Goal: Transaction & Acquisition: Purchase product/service

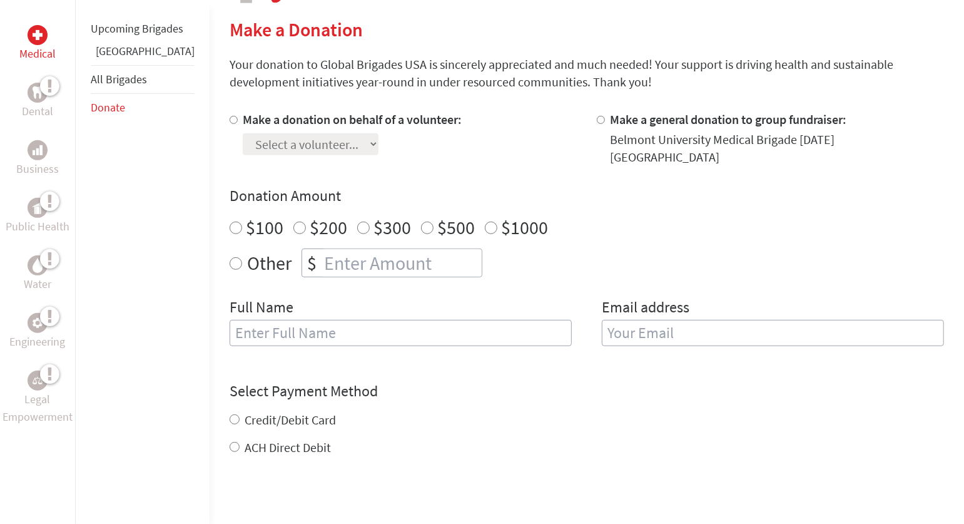
scroll to position [295, 0]
click at [243, 128] on div "Select a volunteer... [PERSON_NAME] [PERSON_NAME] [PERSON_NAME] [PERSON_NAME] […" at bounding box center [352, 140] width 219 height 27
click at [230, 114] on input "Make a donation on behalf of a volunteer:" at bounding box center [234, 118] width 8 height 8
radio input "true"
click at [230, 167] on div "Make a donation on behalf of a volunteer: Select a volunteer... [PERSON_NAME] […" at bounding box center [587, 234] width 714 height 250
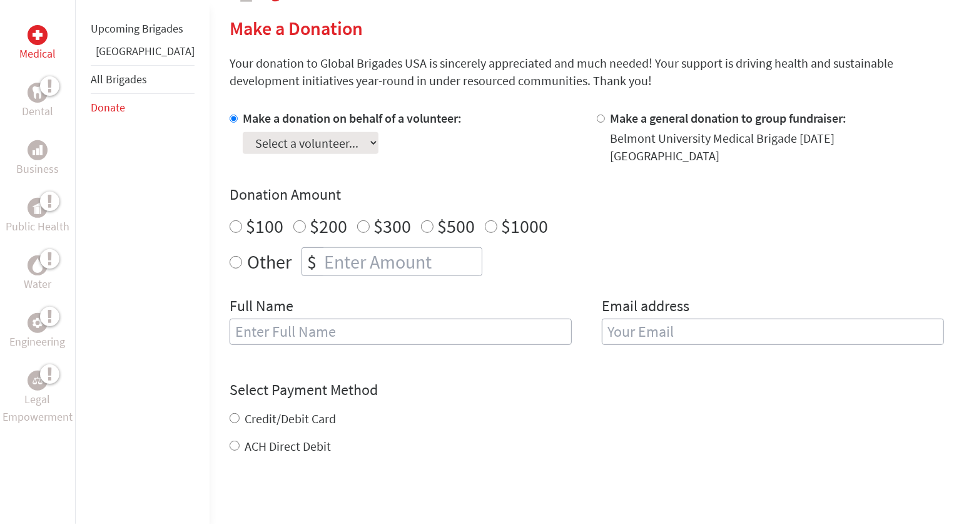
click at [243, 148] on select "Select a volunteer... [PERSON_NAME] [PERSON_NAME] [PERSON_NAME] [PERSON_NAME] […" at bounding box center [311, 143] width 136 height 22
click at [330, 145] on select "Select a volunteer... [PERSON_NAME] [PERSON_NAME] [PERSON_NAME] [PERSON_NAME] […" at bounding box center [311, 143] width 136 height 22
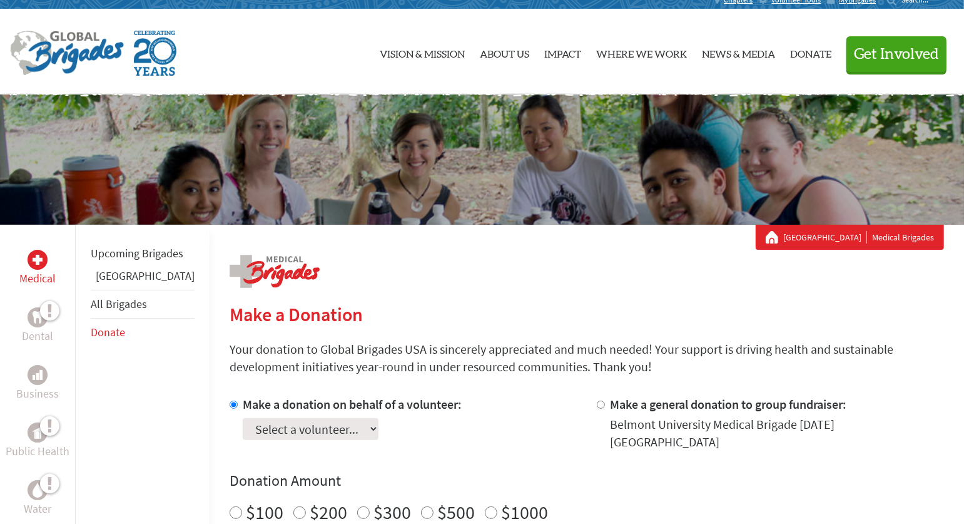
scroll to position [6, 0]
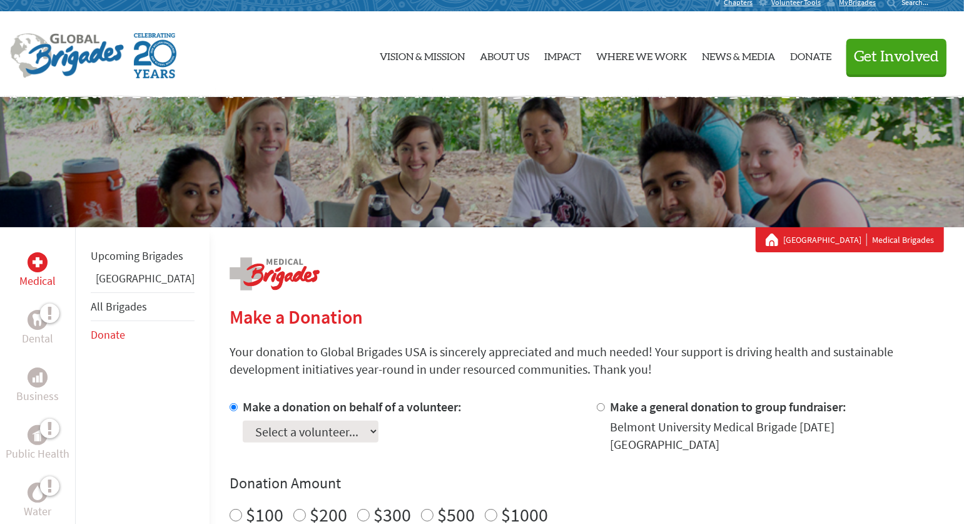
click at [134, 313] on link "All Brigades" at bounding box center [119, 306] width 56 height 14
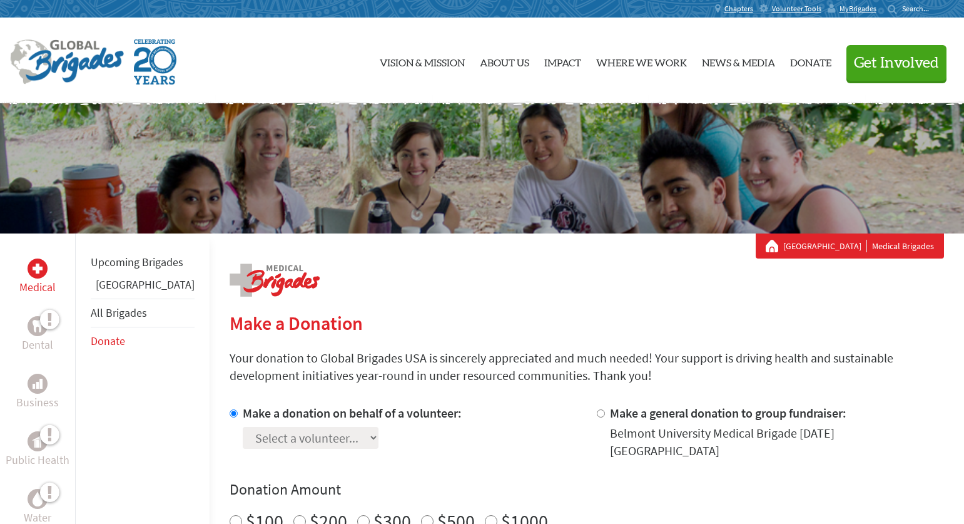
scroll to position [241, 0]
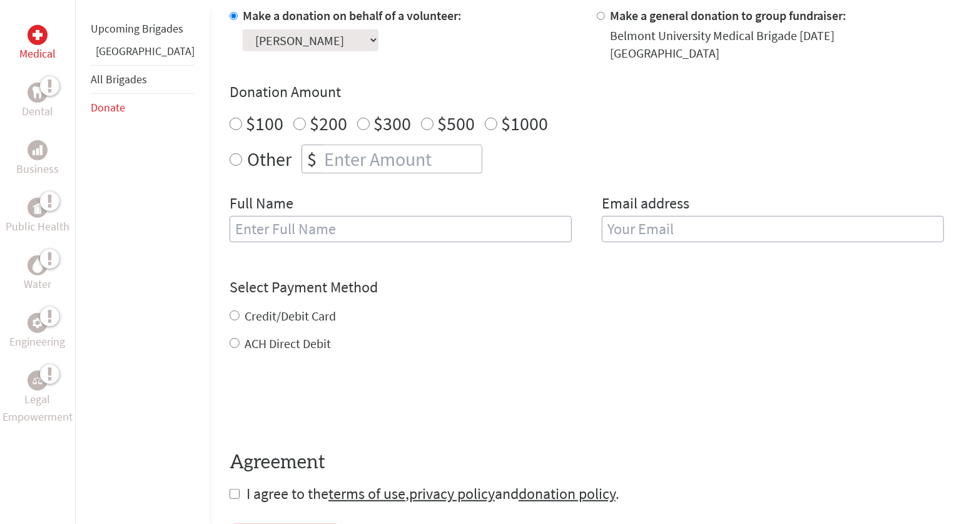
scroll to position [399, 0]
